Goal: Information Seeking & Learning: Learn about a topic

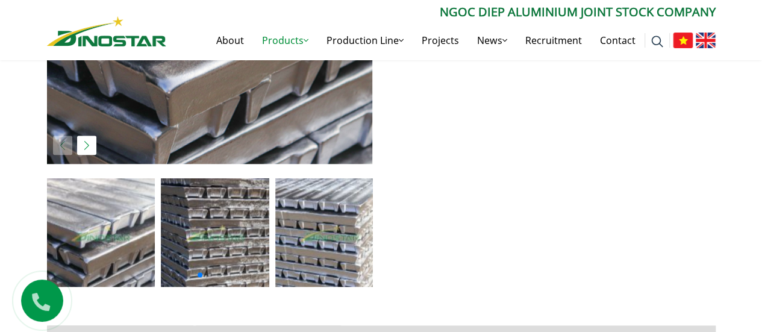
scroll to position [313, 0]
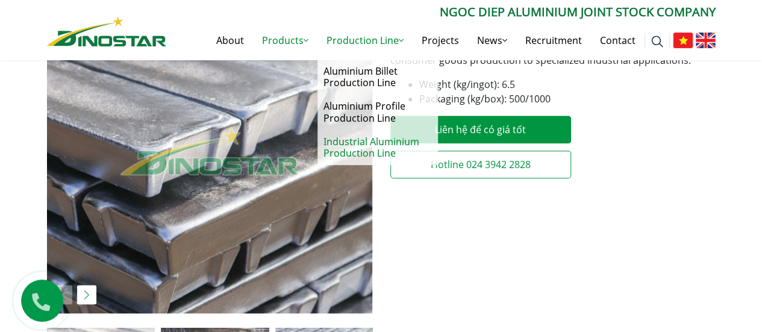
click at [364, 148] on link "Industrial Aluminium Production Line" at bounding box center [377, 147] width 120 height 35
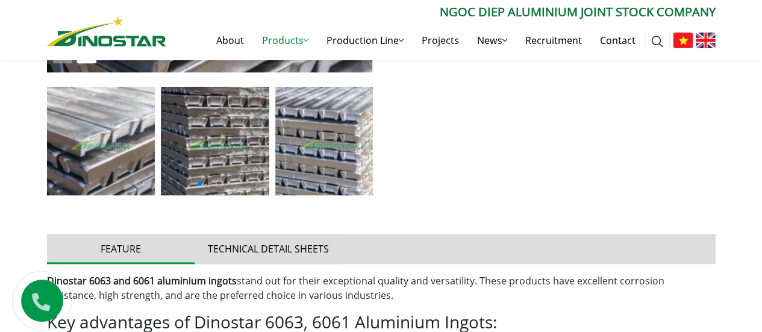
scroll to position [761, 0]
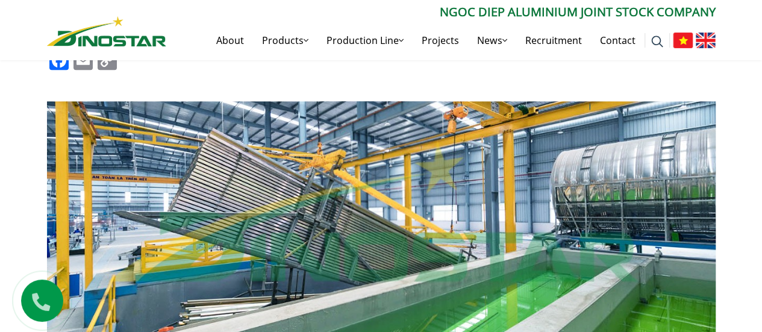
scroll to position [520, 0]
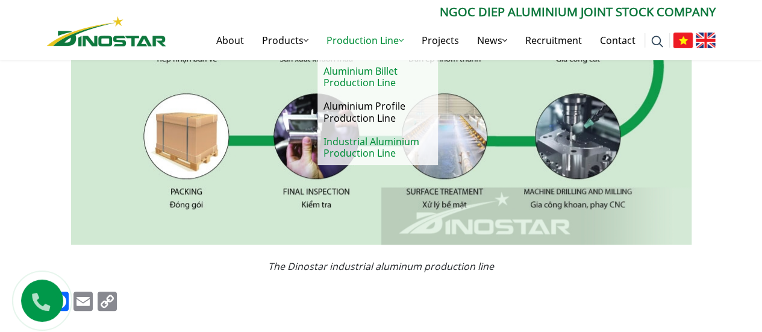
click at [365, 78] on link "Aluminium Billet Production Line" at bounding box center [377, 77] width 120 height 35
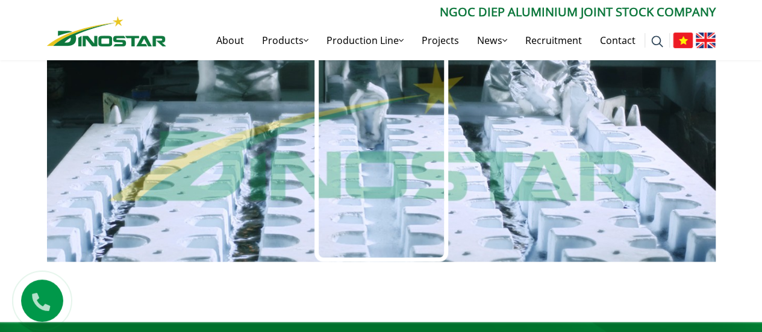
scroll to position [1204, 0]
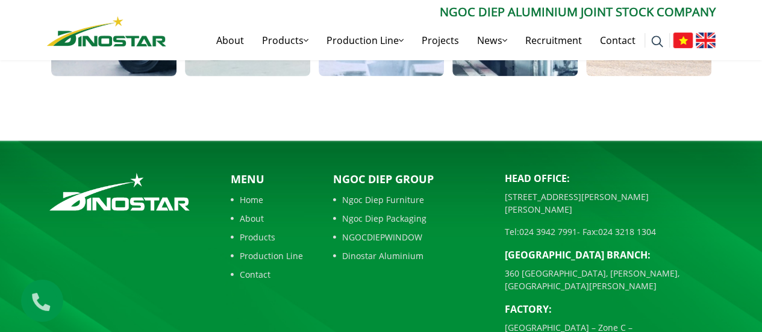
click at [381, 249] on link "Dinostar Aluminium" at bounding box center [410, 255] width 154 height 13
